Goal: Obtain resource: Download file/media

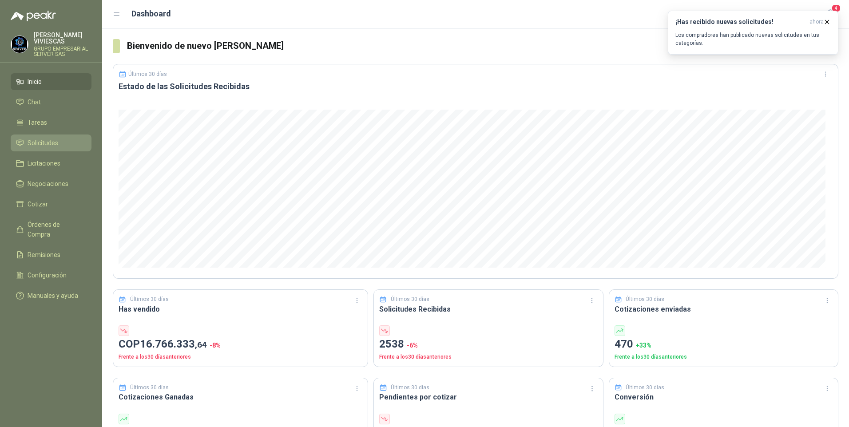
click at [55, 140] on span "Solicitudes" at bounding box center [43, 143] width 31 height 10
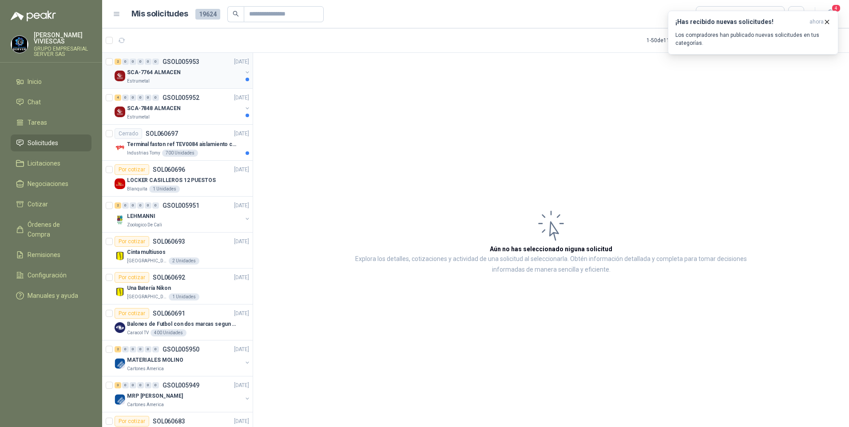
click at [157, 79] on div "Estrumetal" at bounding box center [184, 81] width 115 height 7
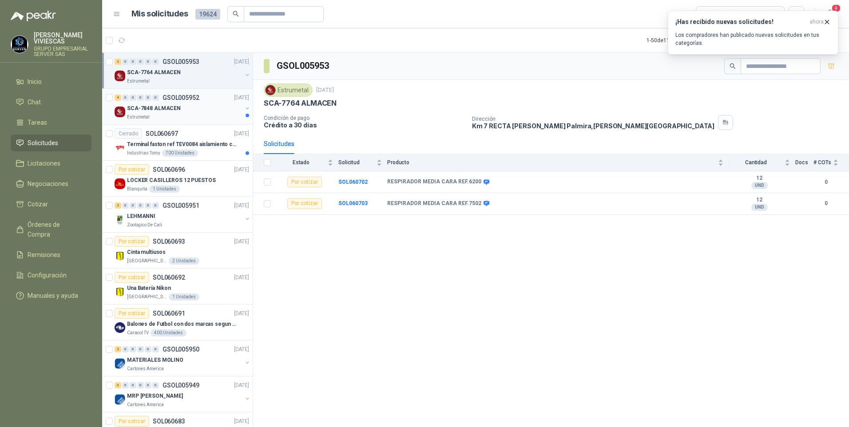
click at [154, 116] on div "Estrumetal" at bounding box center [184, 117] width 115 height 7
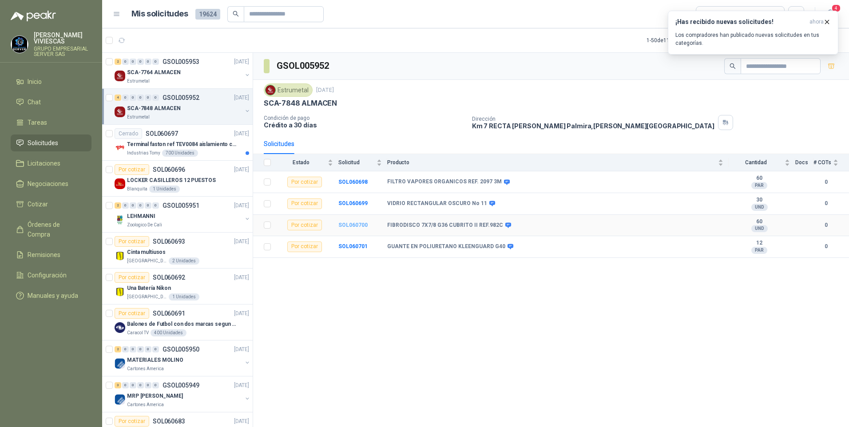
click at [347, 223] on b "SOL060700" at bounding box center [353, 225] width 29 height 6
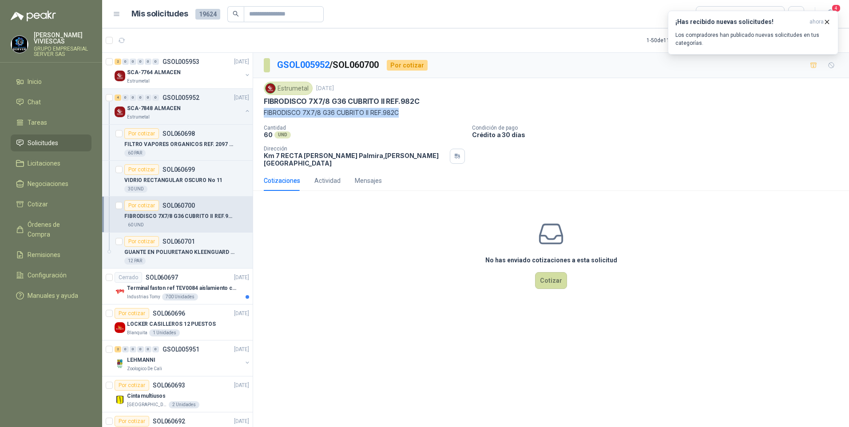
drag, startPoint x: 264, startPoint y: 113, endPoint x: 438, endPoint y: 117, distance: 174.2
click at [438, 117] on p "FIBRODISCO 7X7/8 G36 CUBRITO II REF.982C" at bounding box center [551, 113] width 575 height 10
copy p "FIBRODISCO 7X7/8 G36 CUBRITO II REF.982C"
click at [38, 250] on span "Remisiones" at bounding box center [44, 255] width 33 height 10
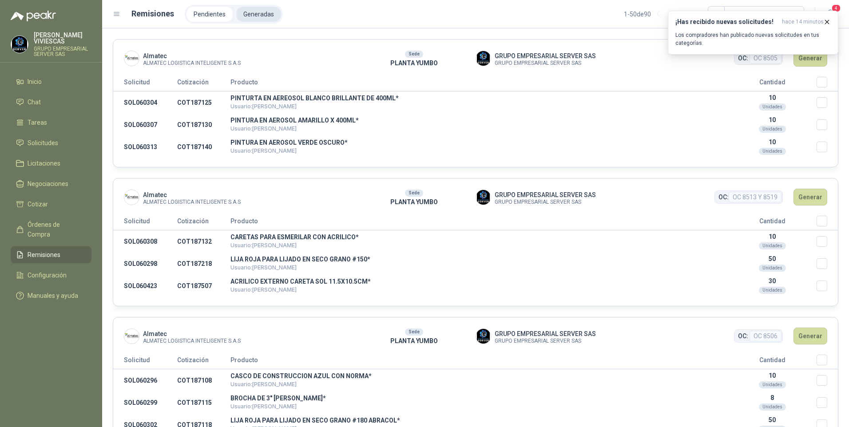
click at [268, 13] on li "Generadas" at bounding box center [258, 14] width 45 height 15
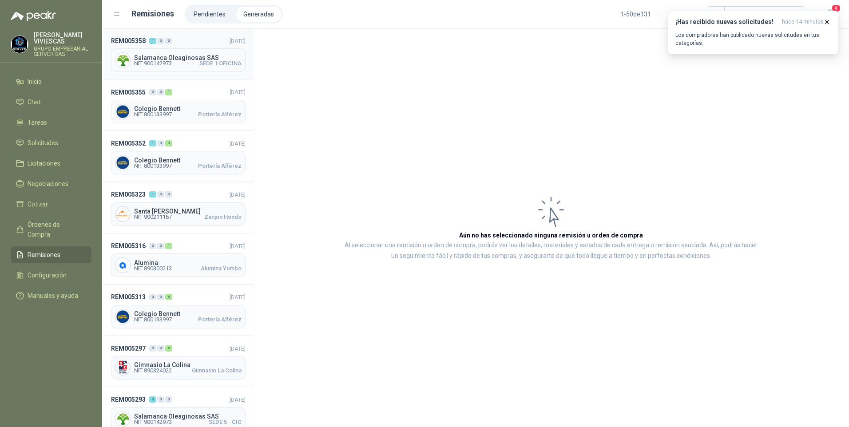
click at [162, 61] on span "NIT 900142973" at bounding box center [153, 63] width 38 height 5
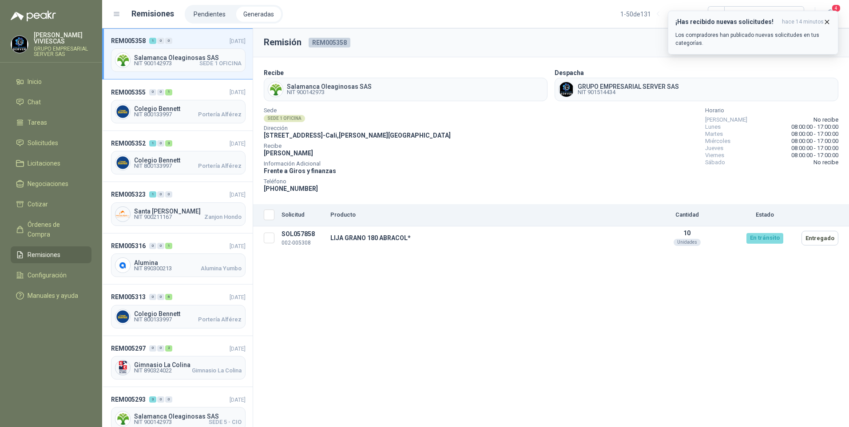
click at [829, 19] on icon "button" at bounding box center [828, 22] width 8 height 8
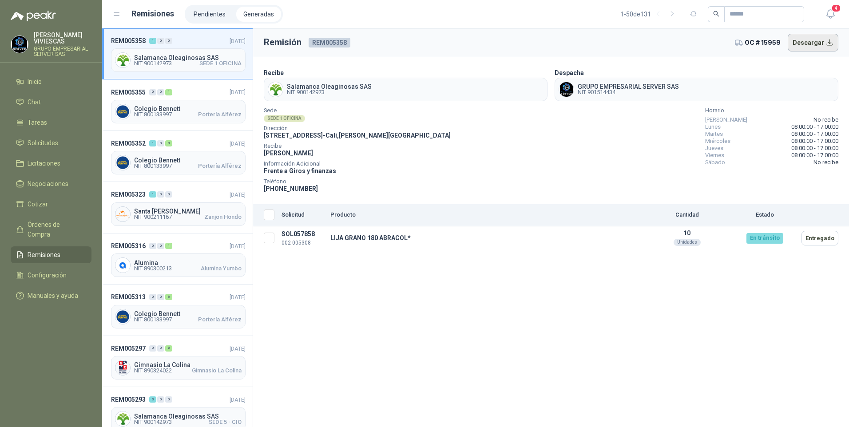
click at [818, 45] on button "Descargar" at bounding box center [813, 43] width 51 height 18
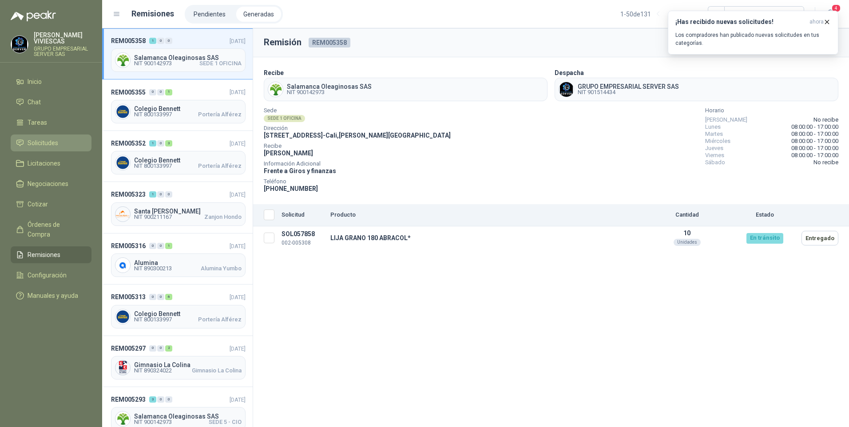
click at [39, 143] on span "Solicitudes" at bounding box center [43, 143] width 31 height 10
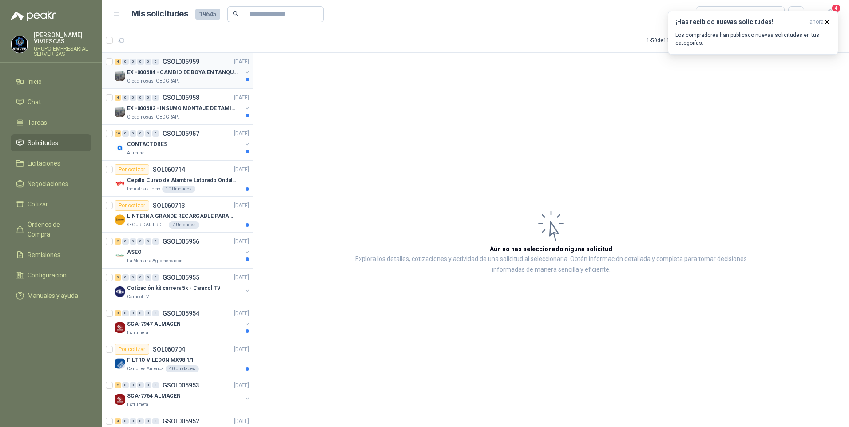
click at [140, 77] on div "EX -000684 - CAMBIO DE BOYA EN TANQUE ALIMENTADOR" at bounding box center [184, 72] width 115 height 11
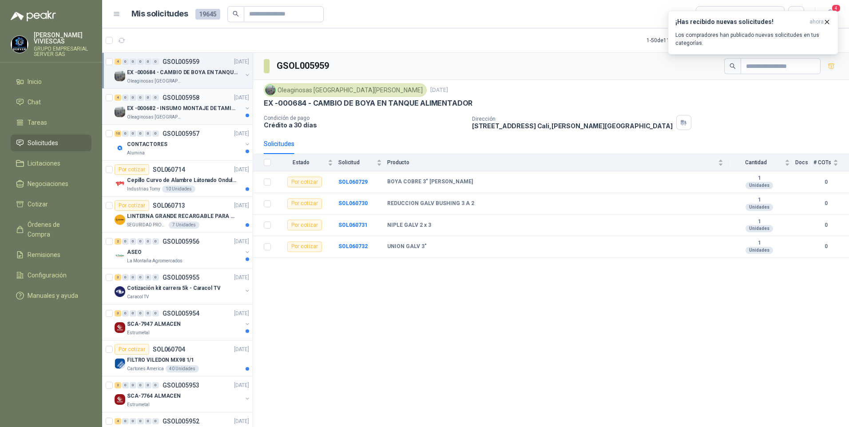
click at [155, 111] on p "EX -000682 - INSUMO MONTAJE DE TAMIZ DE LICOR DE P" at bounding box center [182, 108] width 111 height 8
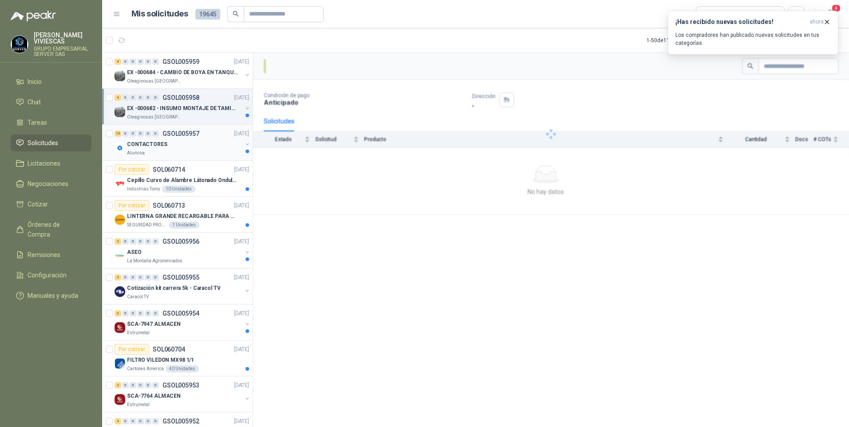
click at [150, 149] on div "CONTACTORES" at bounding box center [184, 144] width 115 height 11
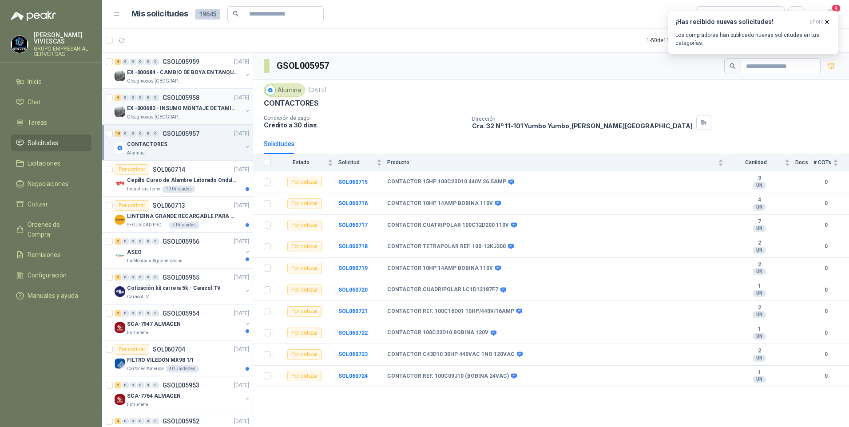
click at [157, 109] on p "EX -000682 - INSUMO MONTAJE DE TAMIZ DE LICOR DE P" at bounding box center [182, 108] width 111 height 8
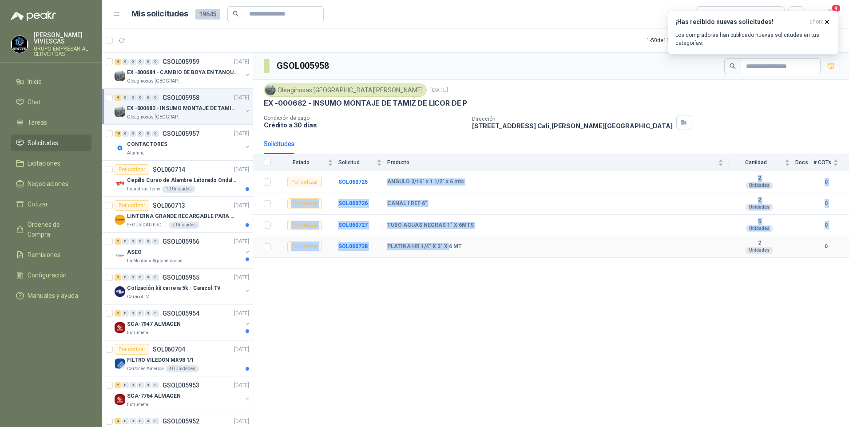
drag, startPoint x: 389, startPoint y: 182, endPoint x: 448, endPoint y: 249, distance: 88.8
click at [448, 249] on tbody "Por cotizar SOL060725 ANGULO 3/16" x 1 1/2" x 6 mts 2 Unidades 0 Por cotizar SO…" at bounding box center [551, 214] width 596 height 86
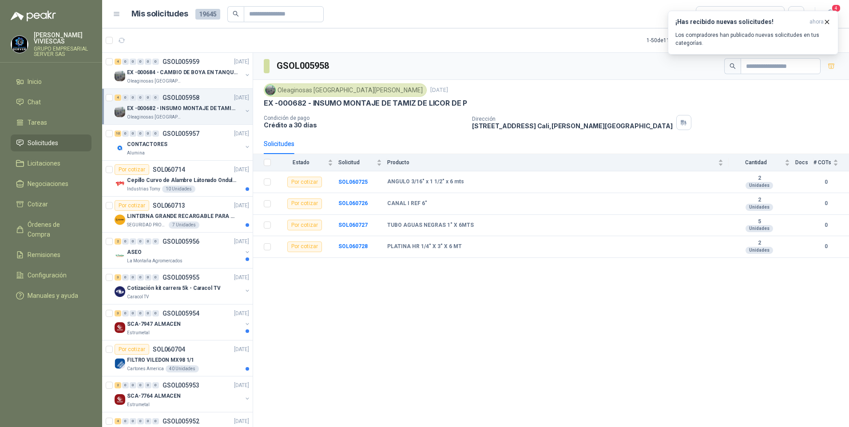
drag, startPoint x: 448, startPoint y: 249, endPoint x: 482, endPoint y: 272, distance: 41.3
click at [482, 272] on div "GSOL005958 Oleaginosas San Fernando 14 oct, 2025 EX -000682 - INSUMO MONTAJE DE…" at bounding box center [551, 242] width 596 height 378
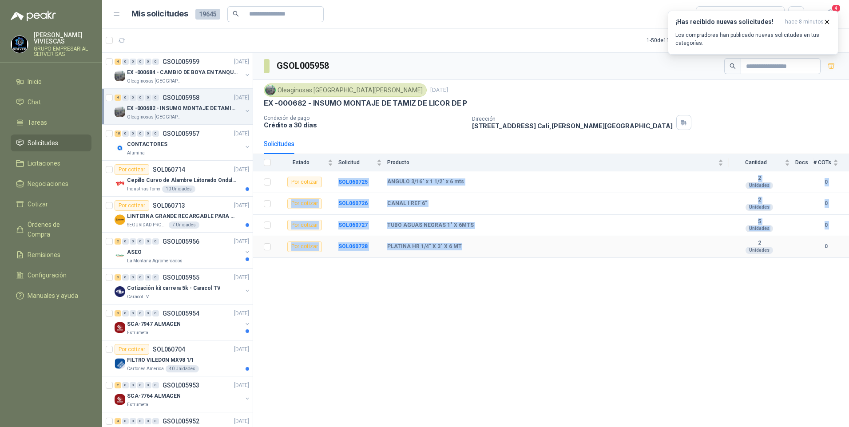
drag, startPoint x: 329, startPoint y: 180, endPoint x: 491, endPoint y: 243, distance: 173.8
click at [491, 243] on tbody "Por cotizar SOL060725 ANGULO 3/16" x 1 1/2" x 6 mts 2 Unidades 0 Por cotizar SO…" at bounding box center [551, 214] width 596 height 86
click at [688, 232] on td "TUBO AGUAS NEGRAS 1" X 6MTS" at bounding box center [558, 226] width 342 height 22
copy tbody "SOL060725 ANGULO 3/16" x 1 1/2" x 6 mts 2 Unidades 0 Por cotizar SOL060726 CANA…"
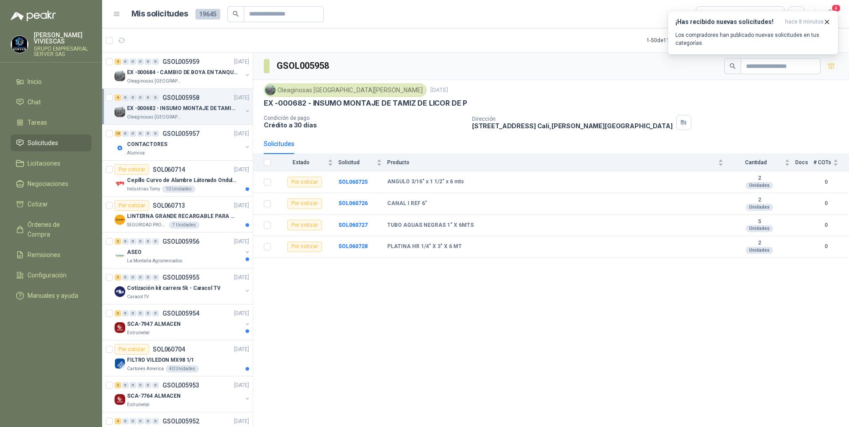
click at [498, 329] on div "GSOL005958 Oleaginosas San Fernando 14 oct, 2025 EX -000682 - INSUMO MONTAJE DE…" at bounding box center [551, 242] width 596 height 378
click at [159, 213] on p "LINTERNA GRANDE RECARGABLE PARA ESPACIOS ABIERTOS 100-150MTS" at bounding box center [182, 216] width 111 height 8
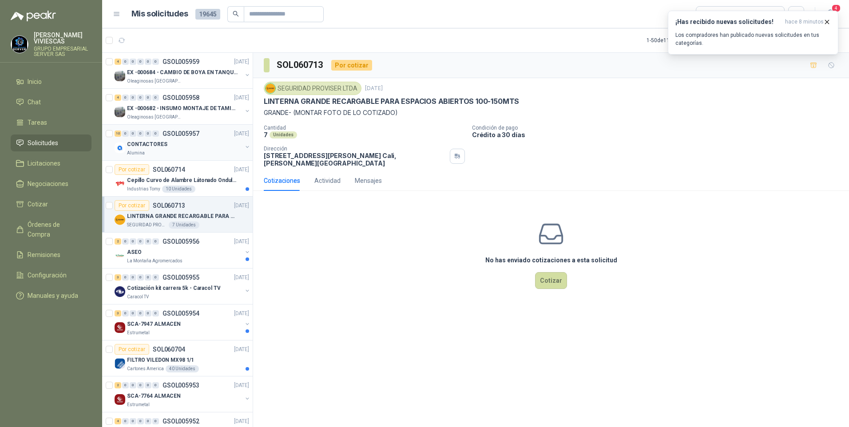
click at [155, 144] on p "CONTACTORES" at bounding box center [147, 144] width 40 height 8
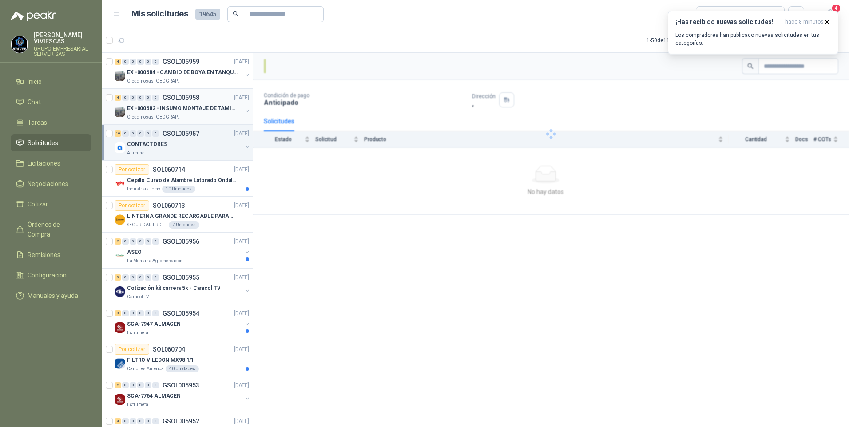
click at [161, 112] on p "EX -000682 - INSUMO MONTAJE DE TAMIZ DE LICOR DE P" at bounding box center [182, 108] width 111 height 8
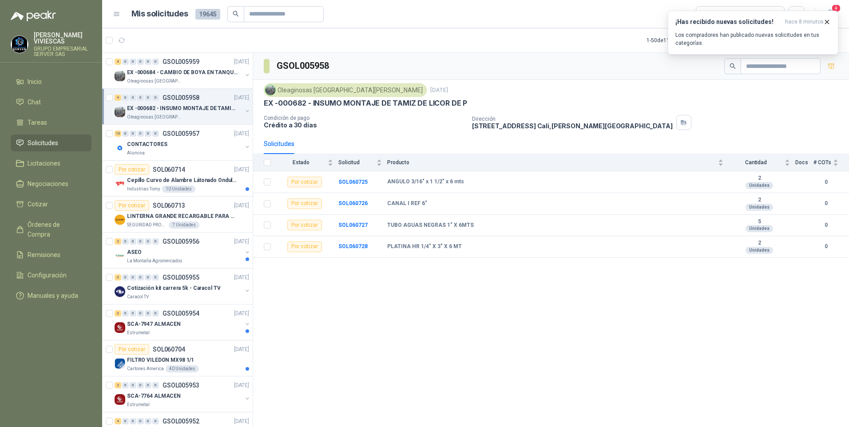
click at [157, 111] on p "EX -000682 - INSUMO MONTAJE DE TAMIZ DE LICOR DE P" at bounding box center [182, 108] width 111 height 8
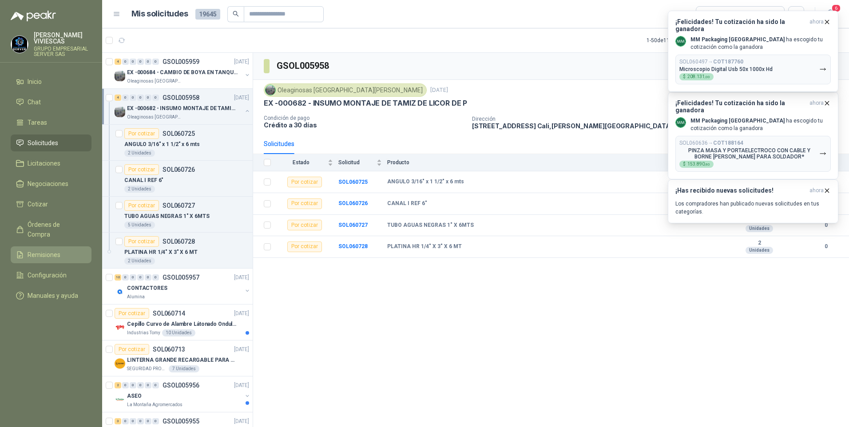
click at [40, 250] on span "Remisiones" at bounding box center [44, 255] width 33 height 10
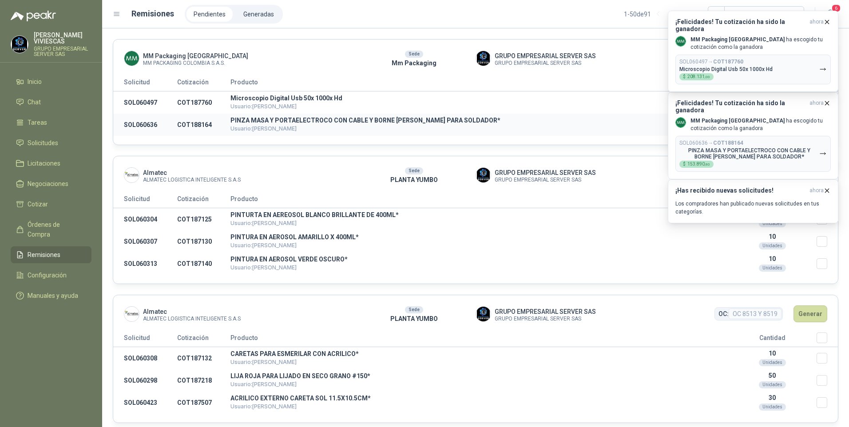
click at [533, 116] on td "PINZA MASA Y PORTAELECTROCO CON CABLE Y BORNE DELGADO PARA SOLDADOR* Usuario: J…" at bounding box center [480, 125] width 498 height 22
click at [536, 7] on div "Pendientes Generadas 1 - 50 de 91" at bounding box center [495, 14] width 620 height 19
click at [828, 22] on icon "button" at bounding box center [828, 22] width 4 height 4
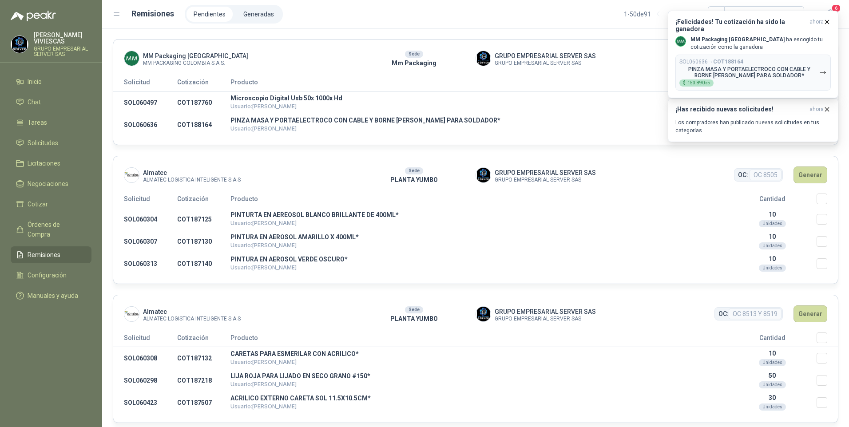
click at [828, 22] on icon "button" at bounding box center [828, 22] width 4 height 4
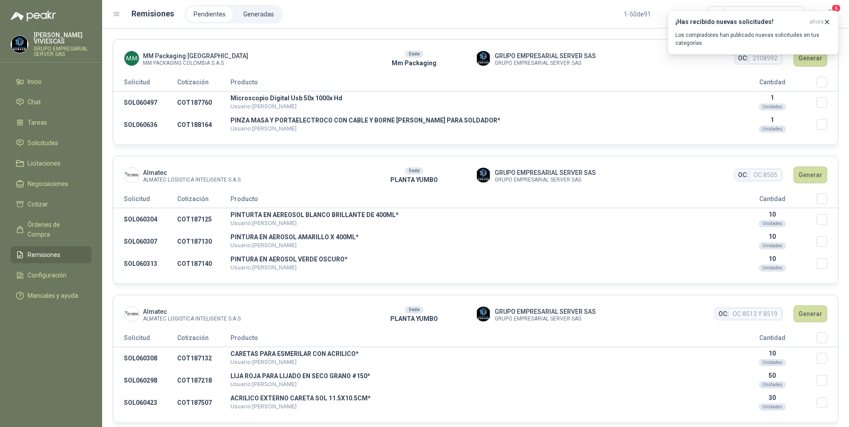
click at [828, 22] on icon "button" at bounding box center [828, 22] width 4 height 4
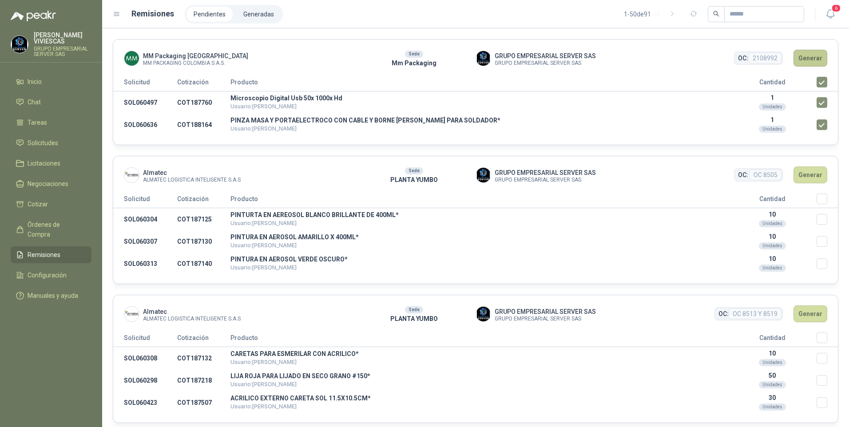
click at [801, 59] on button "Generar" at bounding box center [811, 58] width 34 height 17
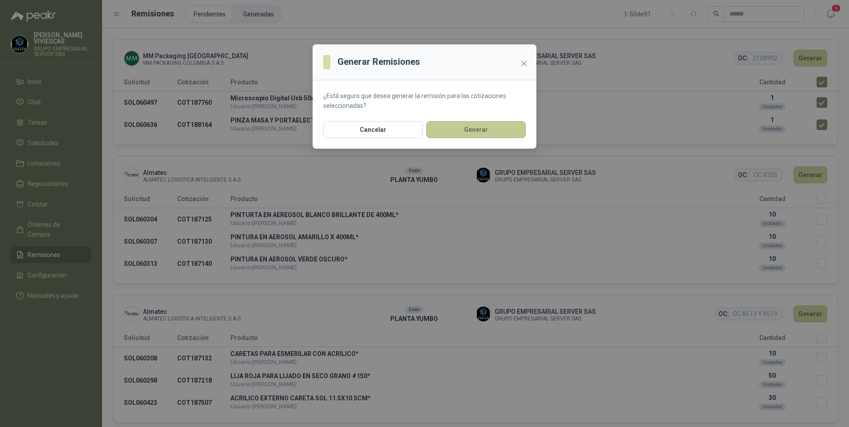
click at [498, 133] on button "Generar" at bounding box center [476, 129] width 100 height 17
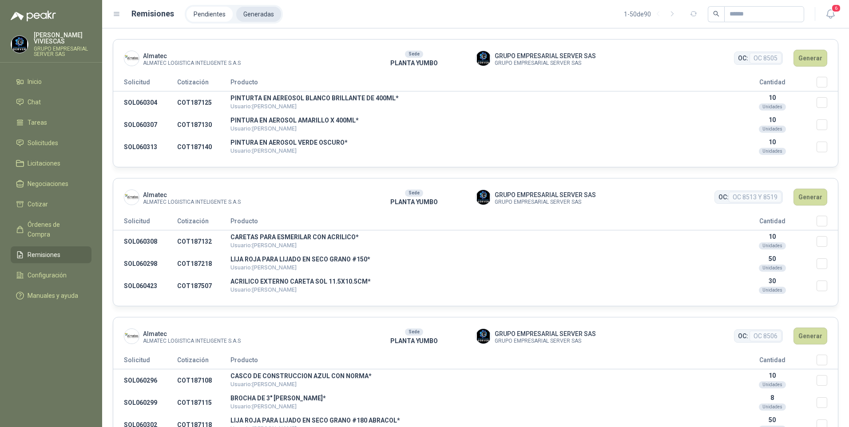
click at [257, 18] on li "Generadas" at bounding box center [258, 14] width 45 height 15
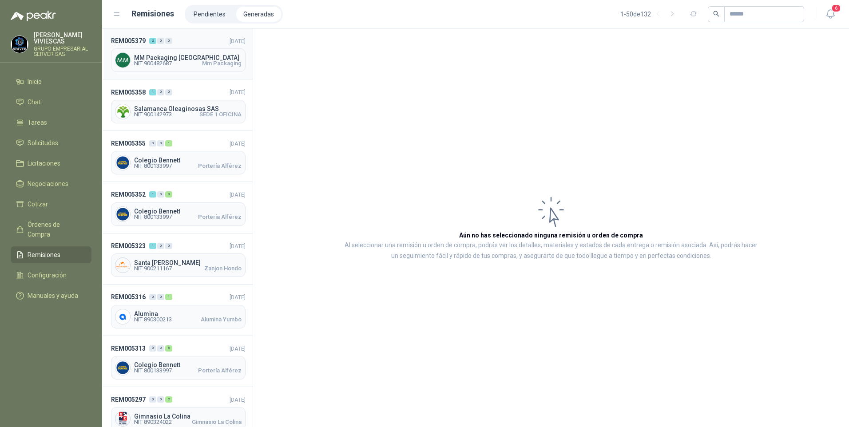
click at [158, 61] on span "NIT 900482687" at bounding box center [153, 63] width 38 height 5
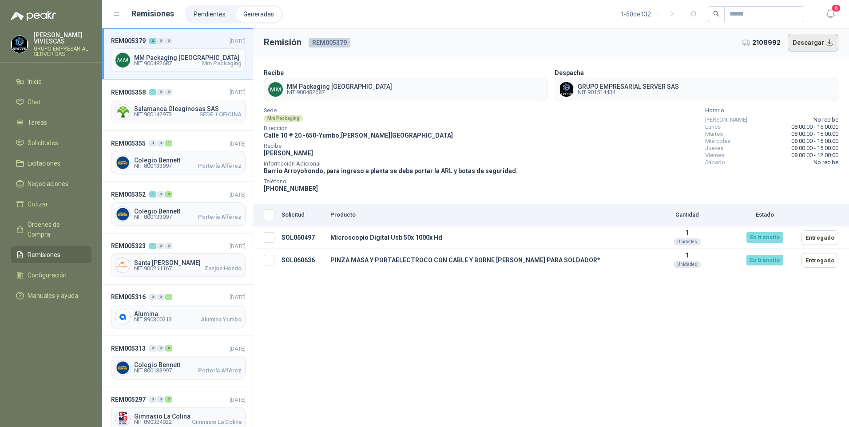
click at [821, 43] on button "Descargar" at bounding box center [813, 43] width 51 height 18
